Goal: Answer question/provide support: Share knowledge or assist other users

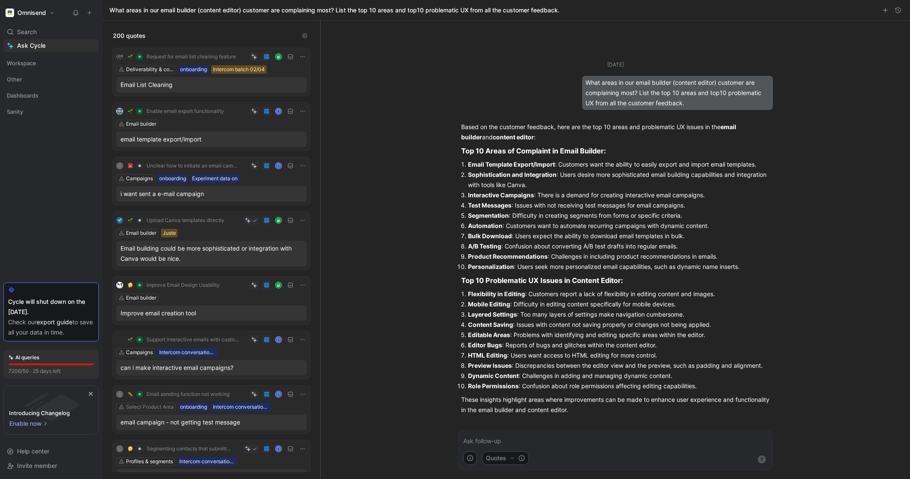
click at [532, 435] on form "Quotes" at bounding box center [615, 450] width 315 height 40
click at [523, 437] on p at bounding box center [615, 441] width 304 height 10
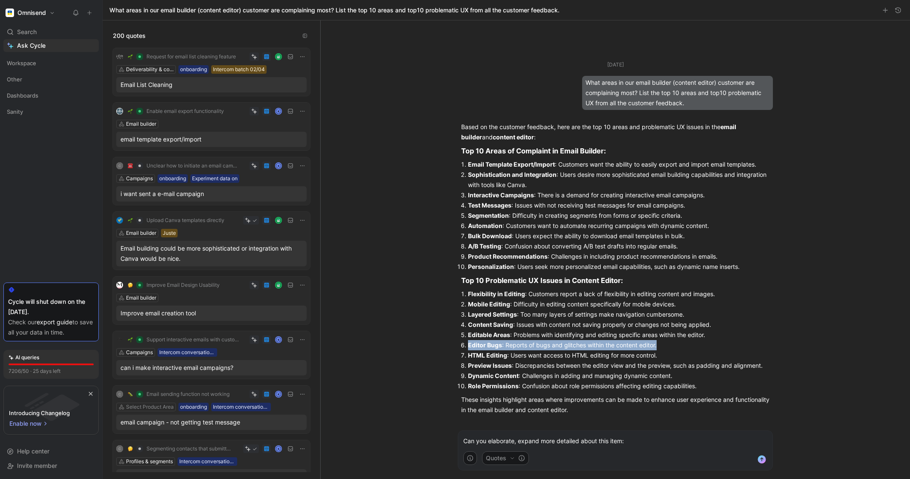
drag, startPoint x: 458, startPoint y: 346, endPoint x: 664, endPoint y: 346, distance: 206.1
click at [664, 346] on div "Based on the customer feedback, here are the top 10 areas and problematic UX is…" at bounding box center [615, 268] width 315 height 300
copy li "Editor Bugs : Reports of bugs and glitches within the content editor."
click at [650, 444] on p "Can you elaborate, expand more detailed about this item:" at bounding box center [615, 441] width 304 height 10
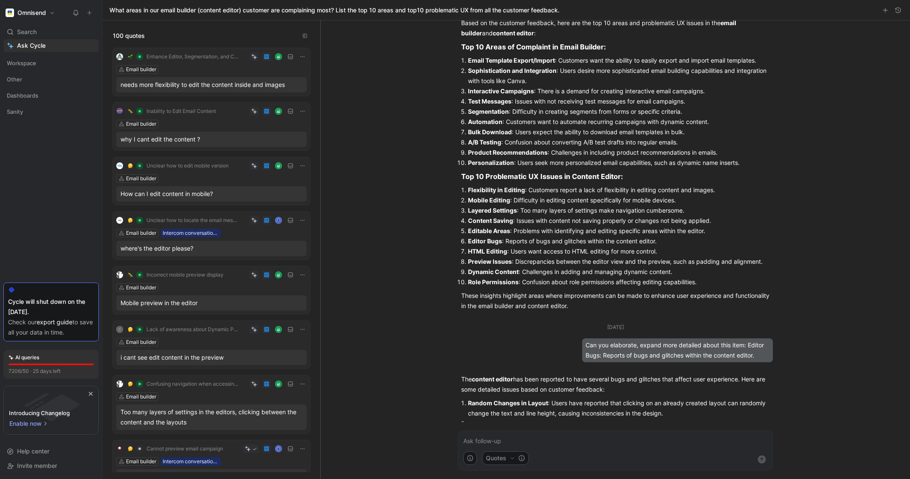
scroll to position [74, 0]
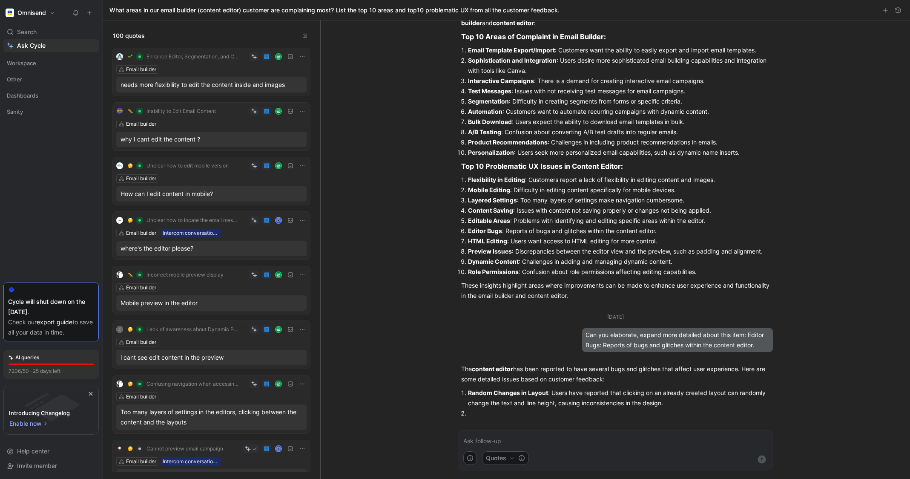
click at [606, 407] on p "Random Changes in Layout : Users have reported that clicking on an already crea…" at bounding box center [619, 398] width 302 height 20
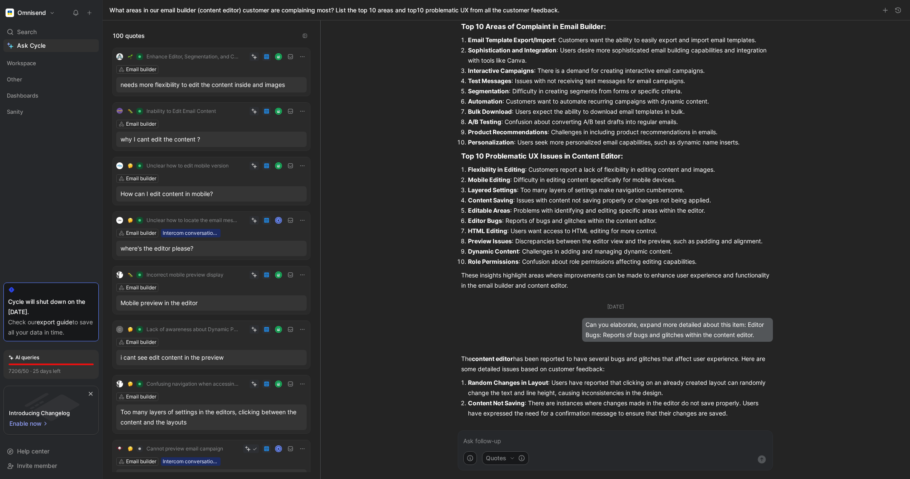
scroll to position [95, 0]
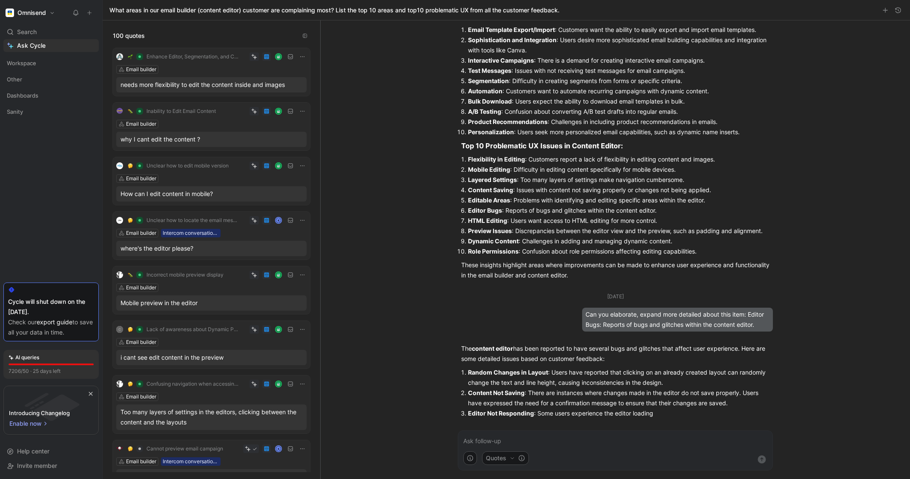
click at [800, 419] on div "[DATE] What areas in our email builder (content editor) customer are complainin…" at bounding box center [615, 249] width 589 height 458
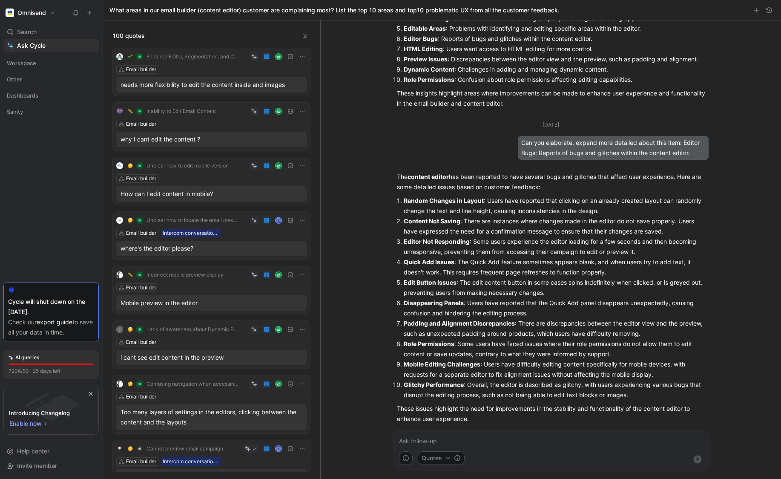
scroll to position [275, 0]
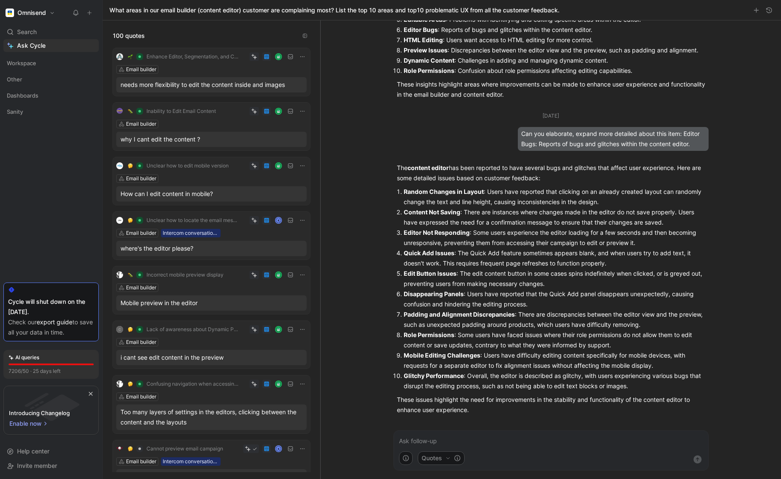
drag, startPoint x: 415, startPoint y: 326, endPoint x: 546, endPoint y: 326, distance: 131.2
click at [546, 326] on p "Padding and Alignment Discrepancies : There are discrepancies between the edito…" at bounding box center [555, 319] width 302 height 20
drag, startPoint x: 454, startPoint y: 333, endPoint x: 512, endPoint y: 334, distance: 57.5
click at [512, 334] on p "Role Permissions : Some users have faced issues where their role permissions do…" at bounding box center [555, 340] width 302 height 20
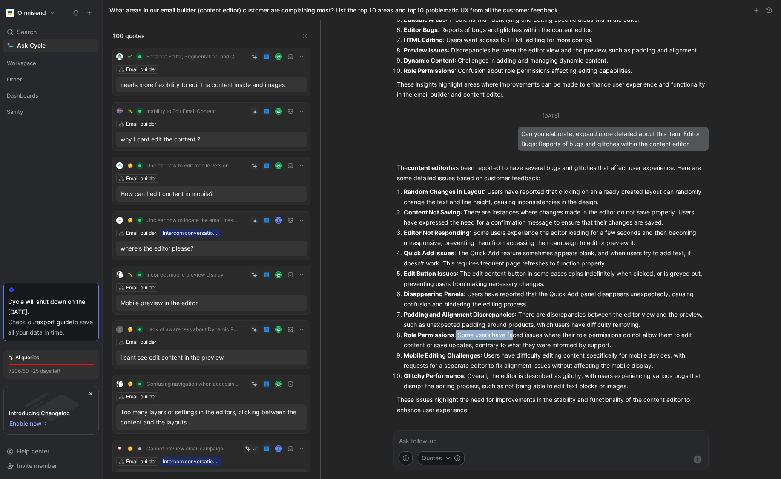
click at [512, 334] on p "Role Permissions : Some users have faced issues where their role permissions do…" at bounding box center [555, 340] width 302 height 20
drag, startPoint x: 480, startPoint y: 354, endPoint x: 568, endPoint y: 354, distance: 87.3
click at [568, 354] on p "Mobile Editing Challenges : Users have difficulty editing content specifically …" at bounding box center [555, 360] width 302 height 20
drag, startPoint x: 555, startPoint y: 356, endPoint x: 644, endPoint y: 356, distance: 89.4
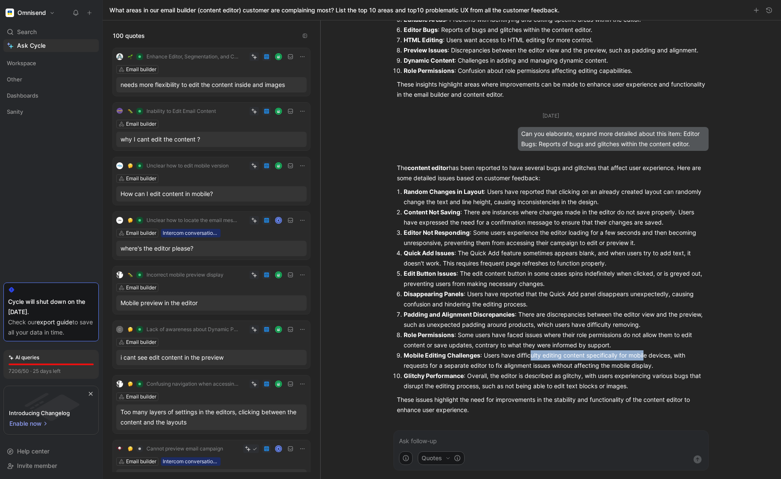
click at [644, 356] on p "Mobile Editing Challenges : Users have difficulty editing content specifically …" at bounding box center [555, 360] width 302 height 20
drag, startPoint x: 657, startPoint y: 368, endPoint x: 494, endPoint y: 368, distance: 163.5
click at [494, 368] on p "Mobile Editing Challenges : Users have difficulty editing content specifically …" at bounding box center [555, 360] width 302 height 20
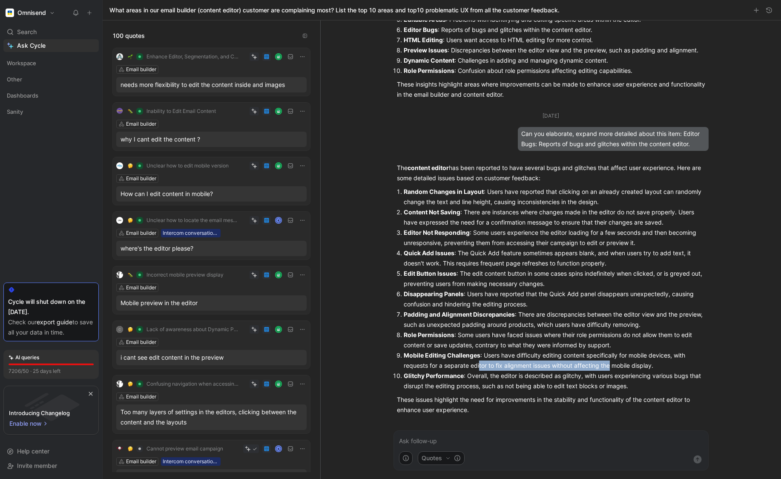
drag, startPoint x: 479, startPoint y: 365, endPoint x: 612, endPoint y: 365, distance: 133.3
click at [612, 365] on p "Mobile Editing Challenges : Users have difficulty editing content specifically …" at bounding box center [555, 360] width 302 height 20
drag, startPoint x: 468, startPoint y: 376, endPoint x: 560, endPoint y: 376, distance: 91.6
click at [559, 376] on p "Glitchy Performance : Overall, the editor is described as glitchy, with users e…" at bounding box center [555, 381] width 302 height 20
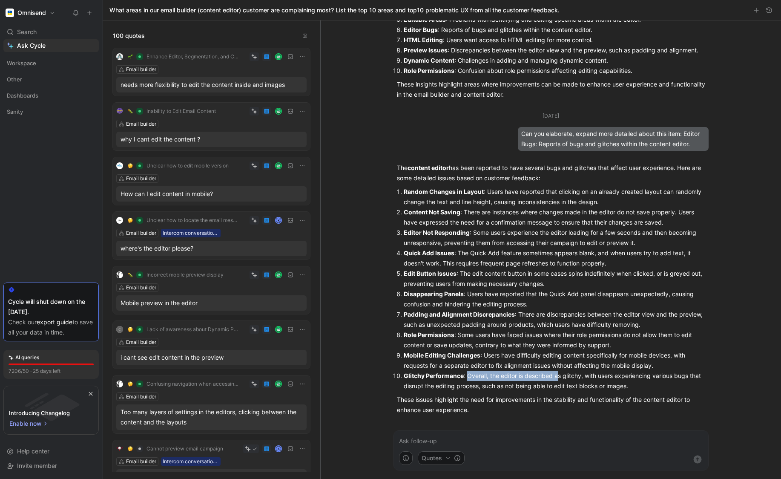
click at [560, 376] on p "Glitchy Performance : Overall, the editor is described as glitchy, with users e…" at bounding box center [555, 381] width 302 height 20
drag, startPoint x: 570, startPoint y: 376, endPoint x: 545, endPoint y: 337, distance: 46.5
click at [568, 375] on p "Glitchy Performance : Overall, the editor is described as glitchy, with users e…" at bounding box center [555, 381] width 302 height 20
click at [526, 248] on p "Quick Add Issues : The Quick Add feature sometimes appears blank, and when user…" at bounding box center [555, 258] width 302 height 20
click at [500, 387] on p "Glitchy Performance : Overall, the editor is described as glitchy, with users e…" at bounding box center [555, 381] width 302 height 20
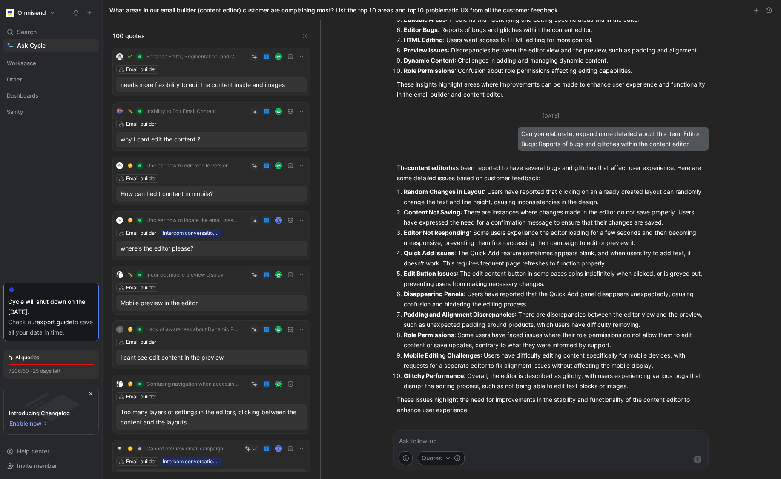
drag, startPoint x: 491, startPoint y: 354, endPoint x: 516, endPoint y: 382, distance: 36.8
click at [516, 382] on ol "Random Changes in Layout : Users have reported that clicking on an already crea…" at bounding box center [551, 289] width 308 height 204
click at [516, 382] on p "Glitchy Performance : Overall, the editor is described as glitchy, with users e…" at bounding box center [555, 381] width 302 height 20
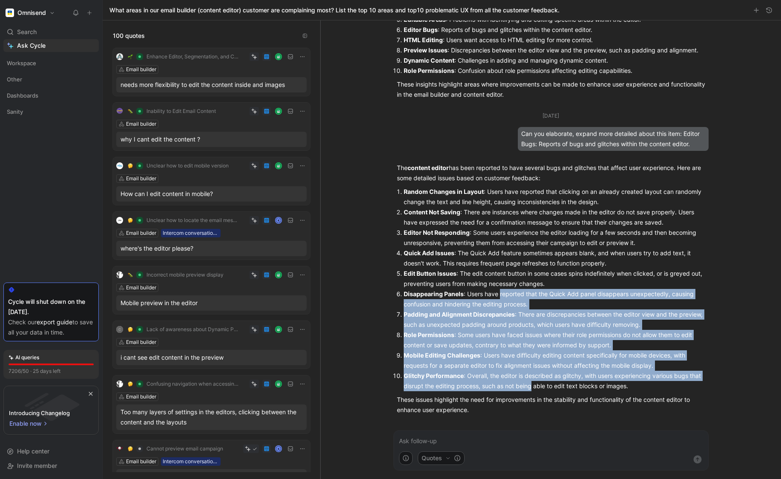
drag, startPoint x: 516, startPoint y: 382, endPoint x: 511, endPoint y: 290, distance: 92.5
click at [512, 292] on ol "Random Changes in Layout : Users have reported that clicking on an already crea…" at bounding box center [551, 289] width 308 height 204
click at [511, 290] on p "Disappearing Panels : Users have reported that the Quick Add panel disappears u…" at bounding box center [555, 299] width 302 height 20
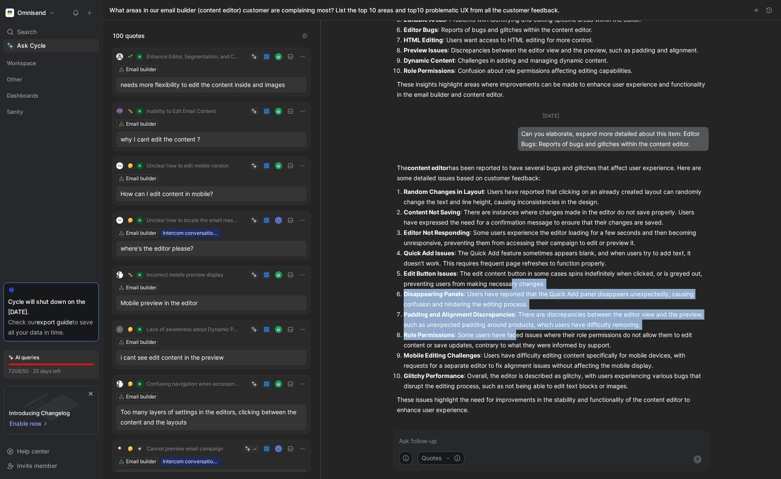
drag, startPoint x: 512, startPoint y: 293, endPoint x: 515, endPoint y: 340, distance: 46.5
click at [515, 339] on ol "Random Changes in Layout : Users have reported that clicking on an already crea…" at bounding box center [551, 289] width 308 height 204
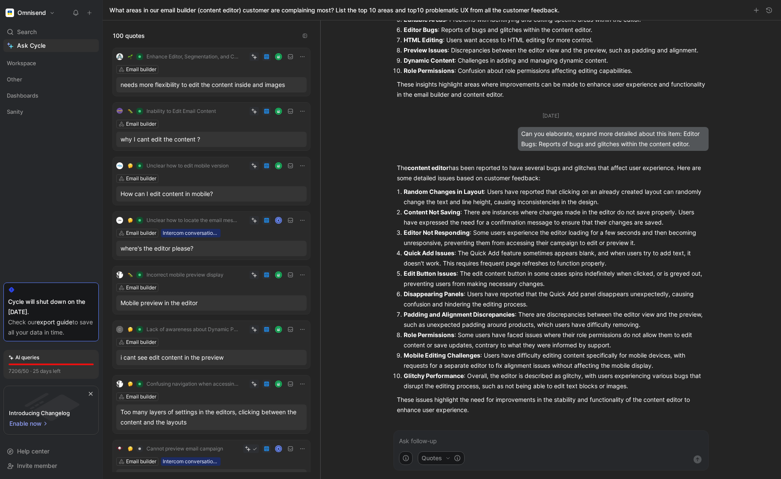
click at [515, 340] on p "Role Permissions : Some users have faced issues where their role permissions do…" at bounding box center [555, 340] width 302 height 20
click at [419, 341] on p "Role Permissions : Some users have faced issues where their role permissions do…" at bounding box center [555, 340] width 302 height 20
drag, startPoint x: 504, startPoint y: 192, endPoint x: 603, endPoint y: 192, distance: 98.8
click at [603, 192] on p "Random Changes in Layout : Users have reported that clicking on an already crea…" at bounding box center [555, 197] width 302 height 20
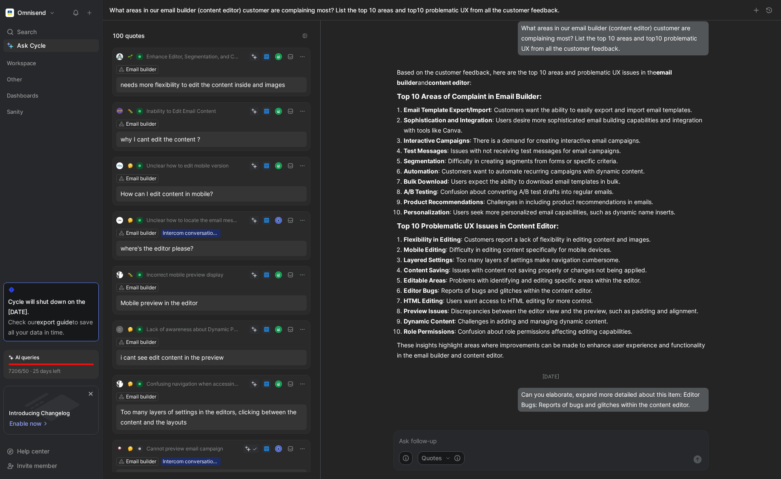
scroll to position [0, 0]
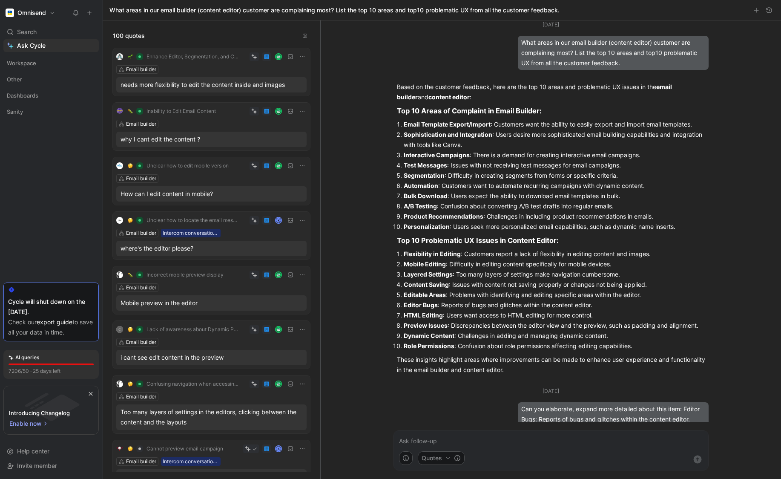
click at [333, 231] on div "[DATE] What areas in our email builder (content editor) customer are complainin…" at bounding box center [551, 249] width 460 height 458
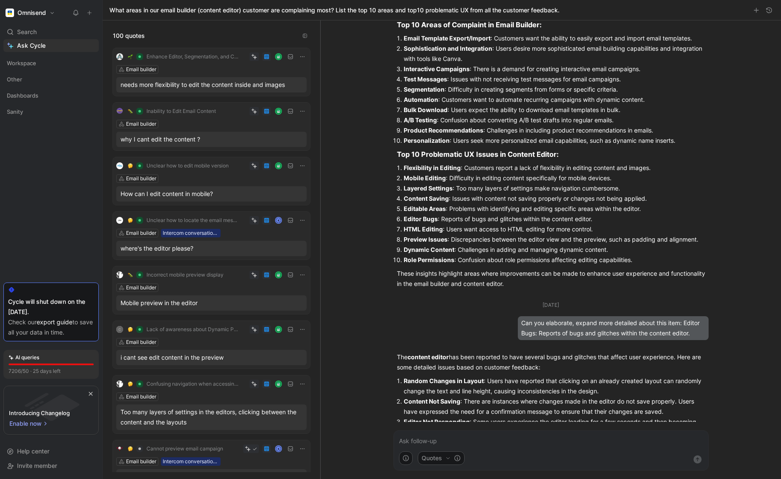
click at [518, 226] on li "HTML Editing : Users want access to HTML editing for more control." at bounding box center [555, 229] width 302 height 10
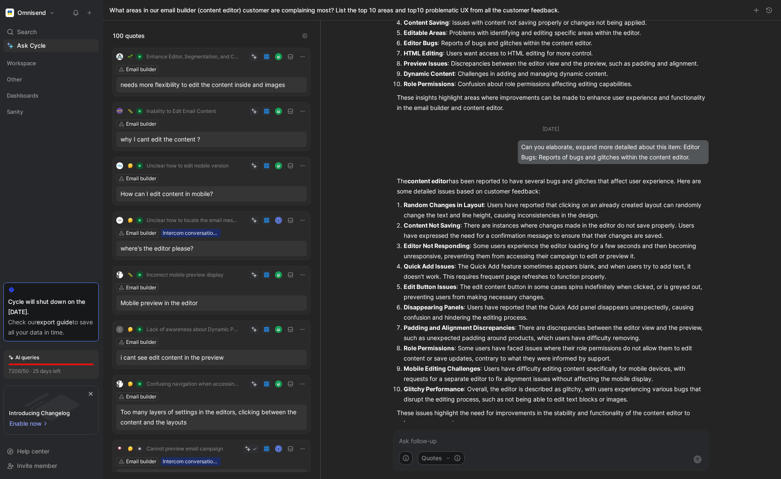
scroll to position [275, 0]
